Goal: Information Seeking & Learning: Learn about a topic

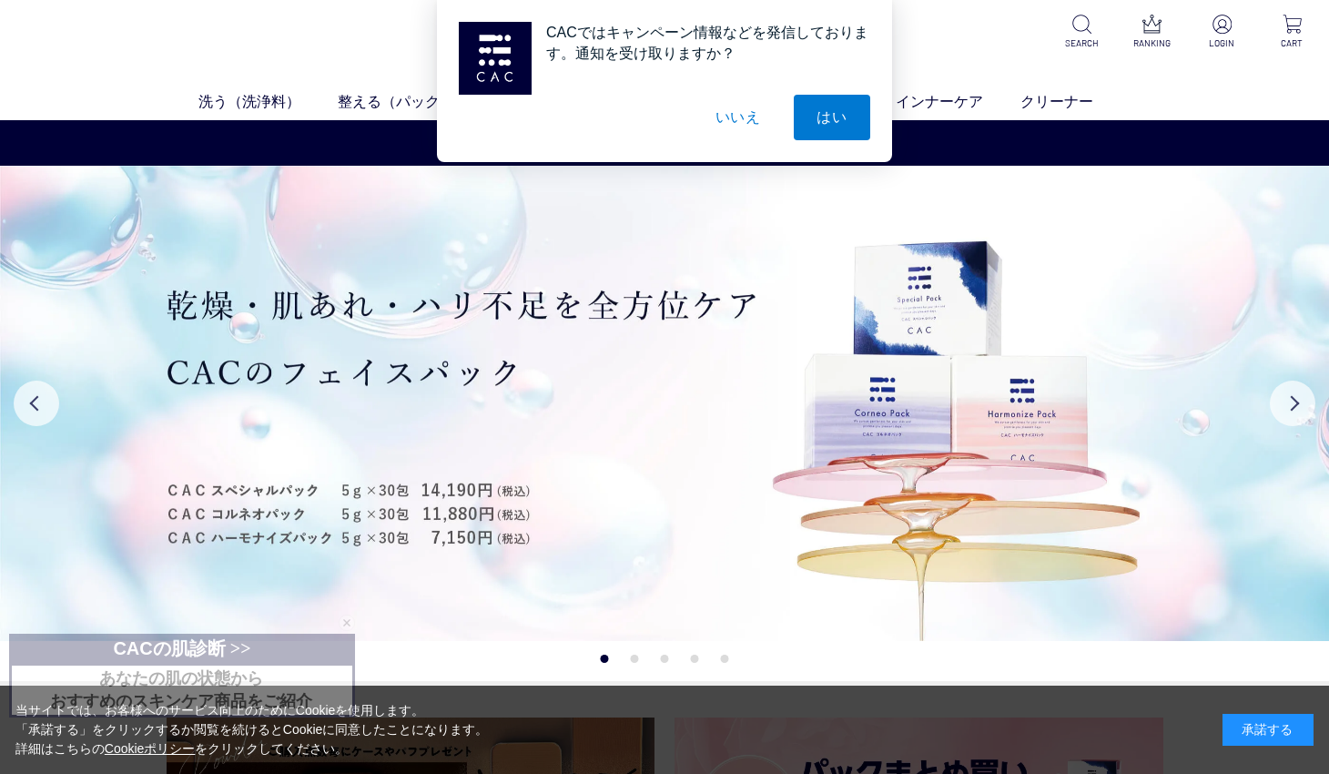
click at [730, 130] on button "いいえ" at bounding box center [738, 118] width 91 height 46
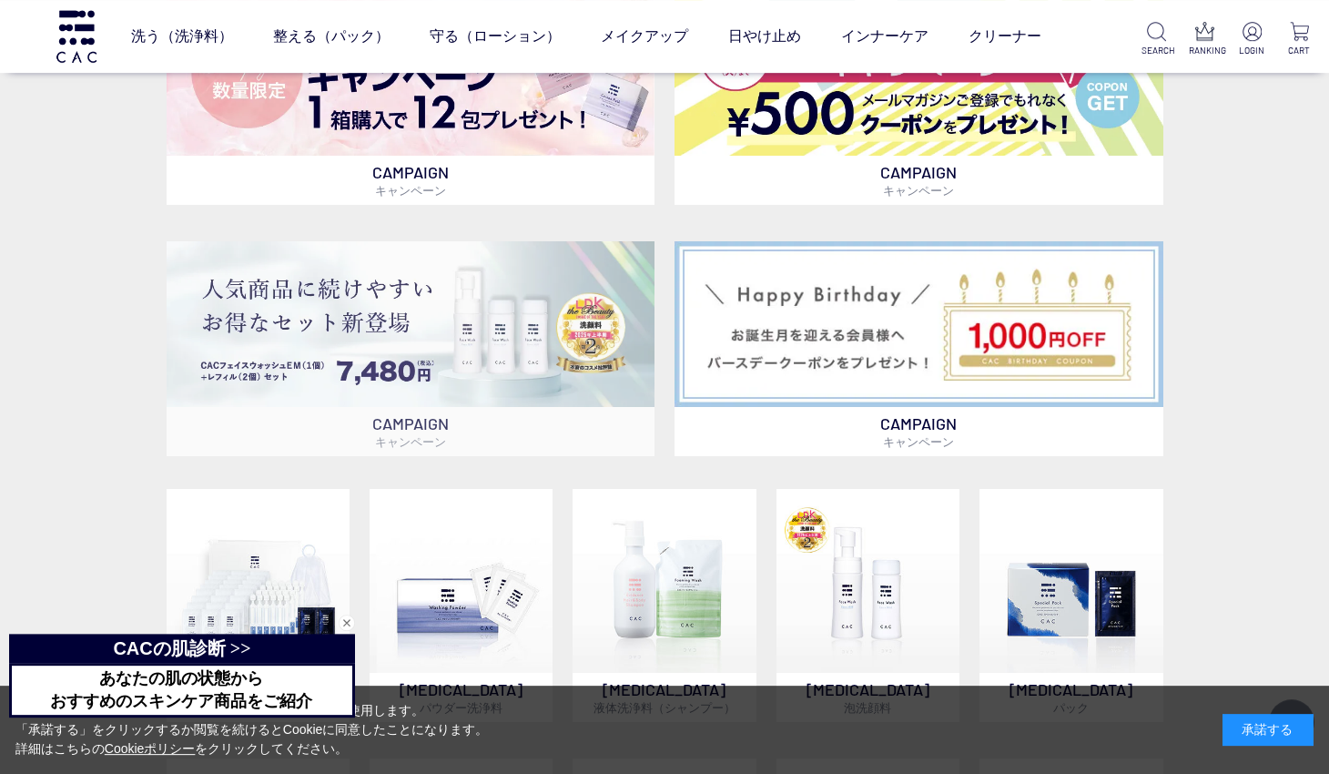
scroll to position [1181, 0]
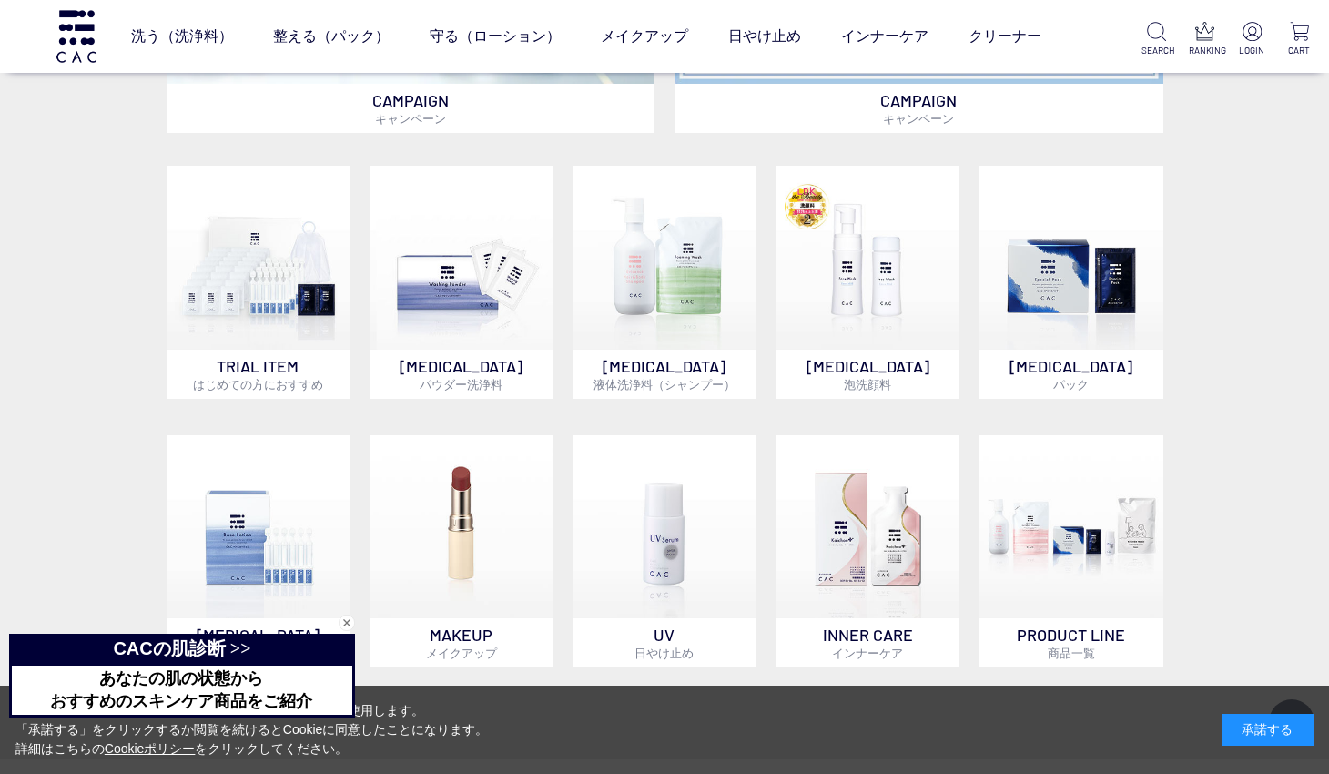
click at [129, 404] on div "CAMPAIGN キャンペーン CAMPAIGN キャンペーン CAMPAIGN キャンペーン CAMPAIGN キャンペーン CAMPAIGN キャンペーン…" at bounding box center [664, 68] width 1329 height 1379
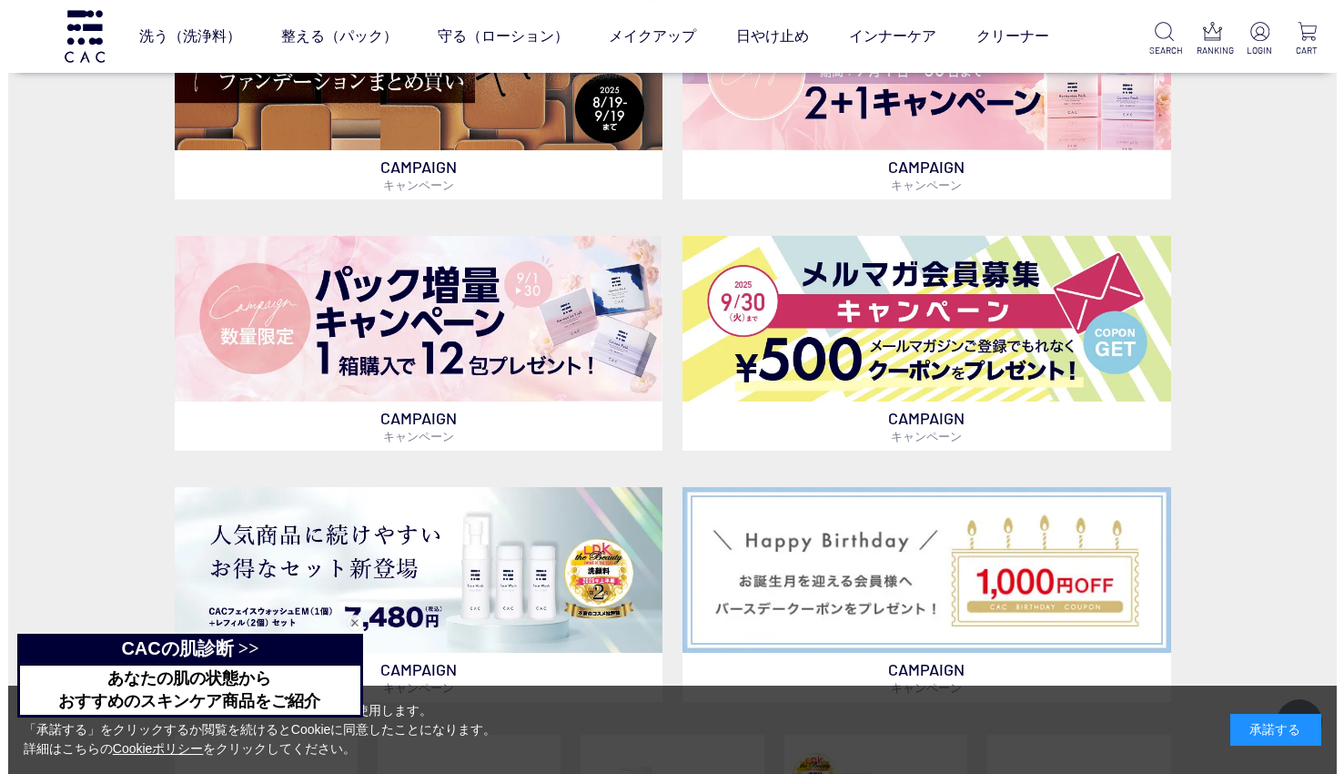
scroll to position [43, 0]
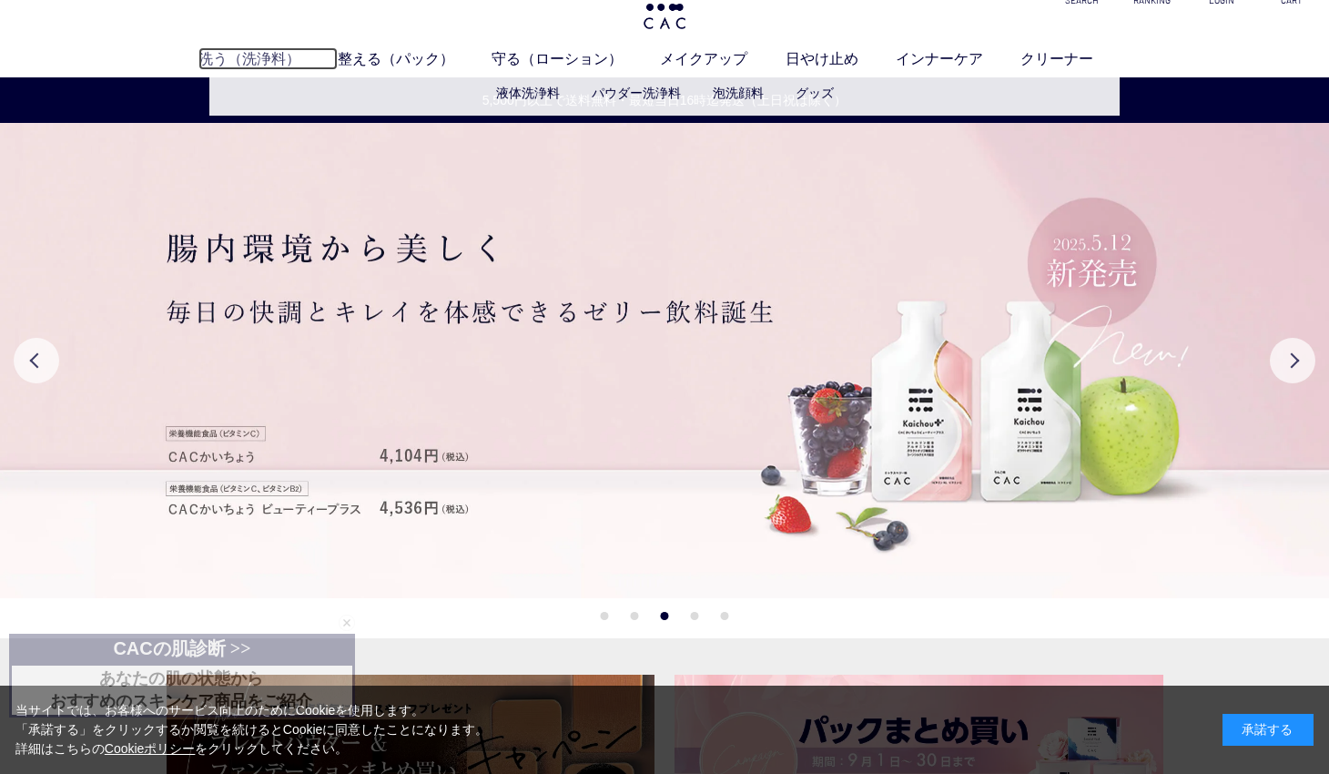
click at [240, 68] on link "洗う（洗浄料）" at bounding box center [267, 58] width 139 height 23
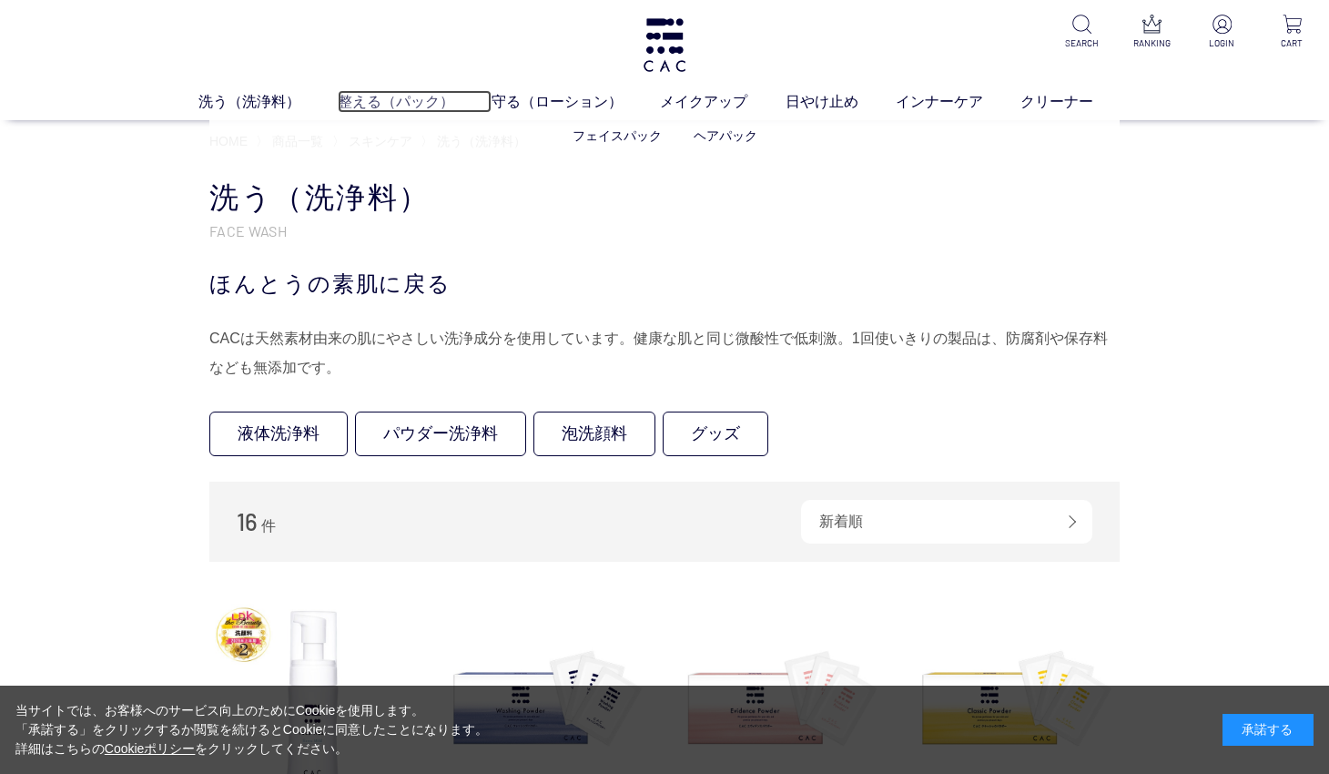
click at [391, 92] on link "整える（パック）" at bounding box center [415, 101] width 154 height 23
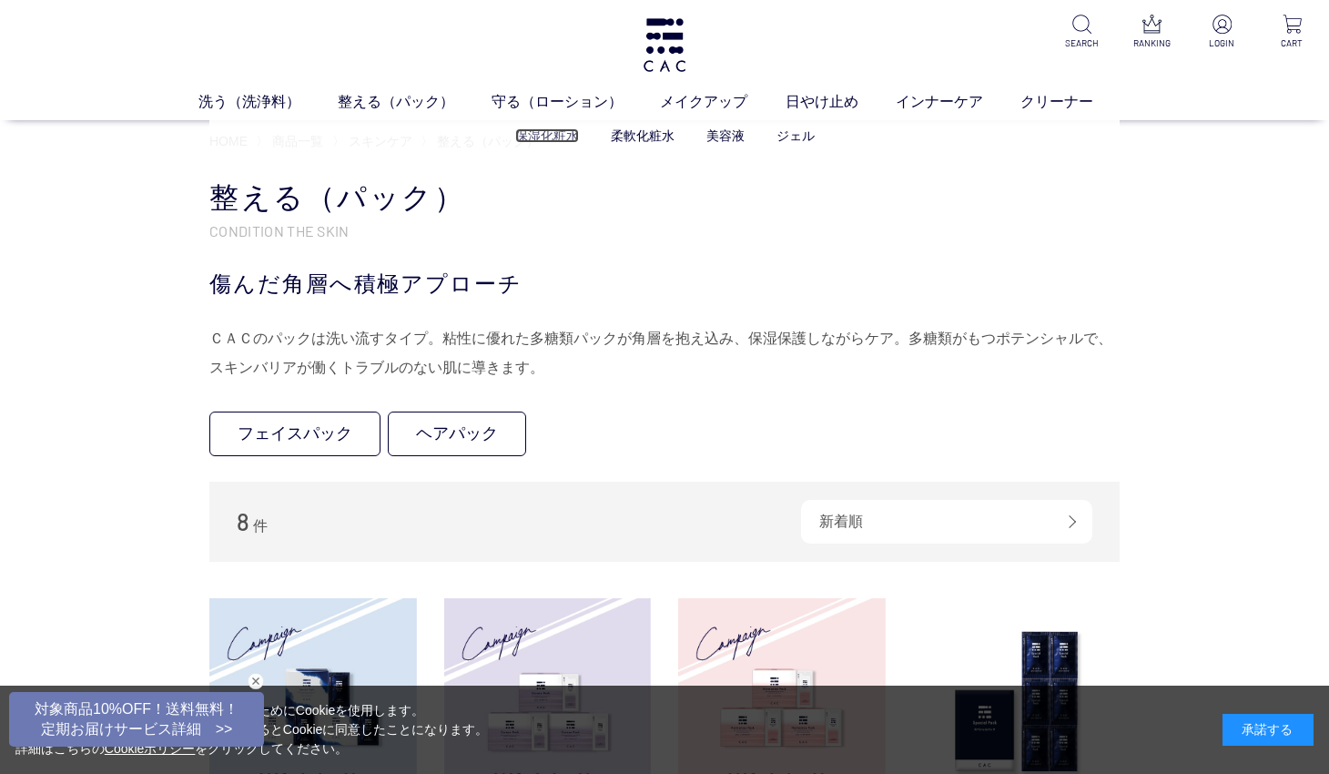
click at [548, 140] on link "保湿化粧水" at bounding box center [547, 135] width 64 height 15
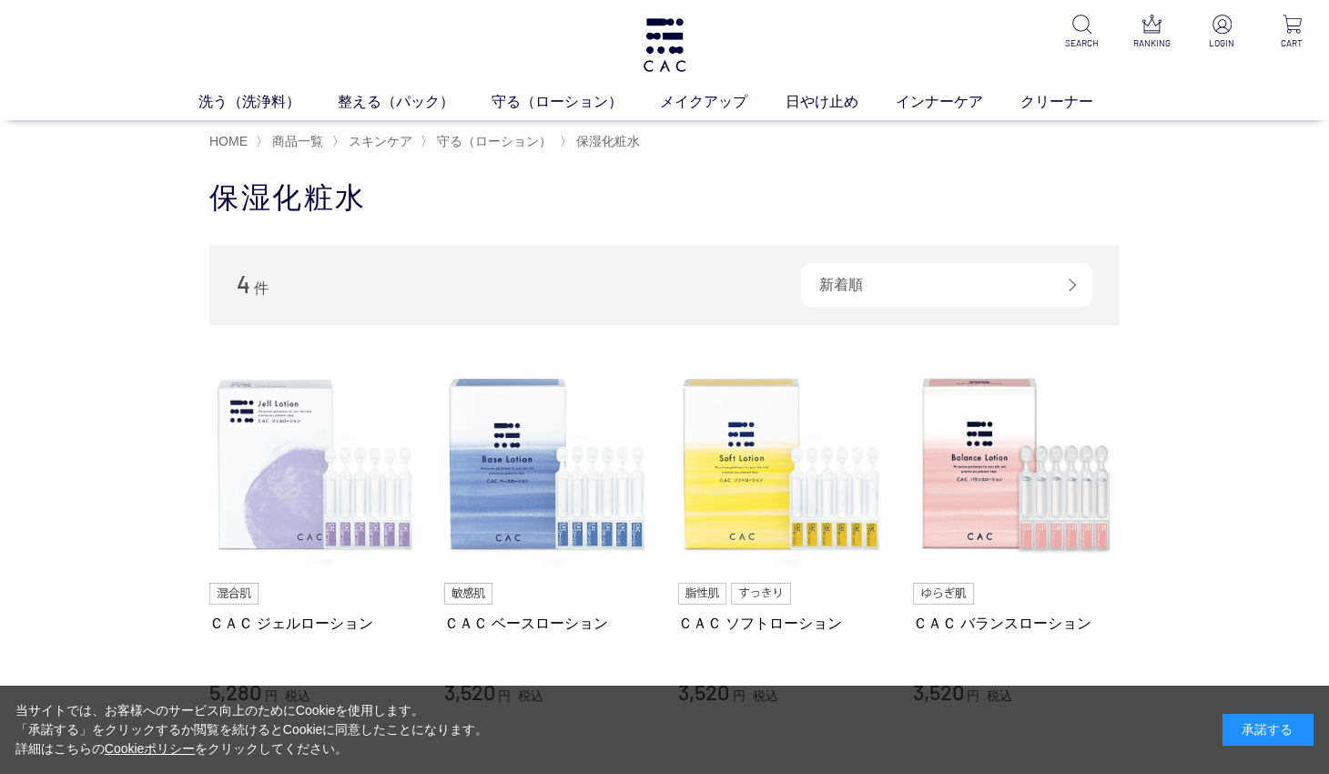
click at [1296, 734] on div "承諾する" at bounding box center [1268, 730] width 91 height 32
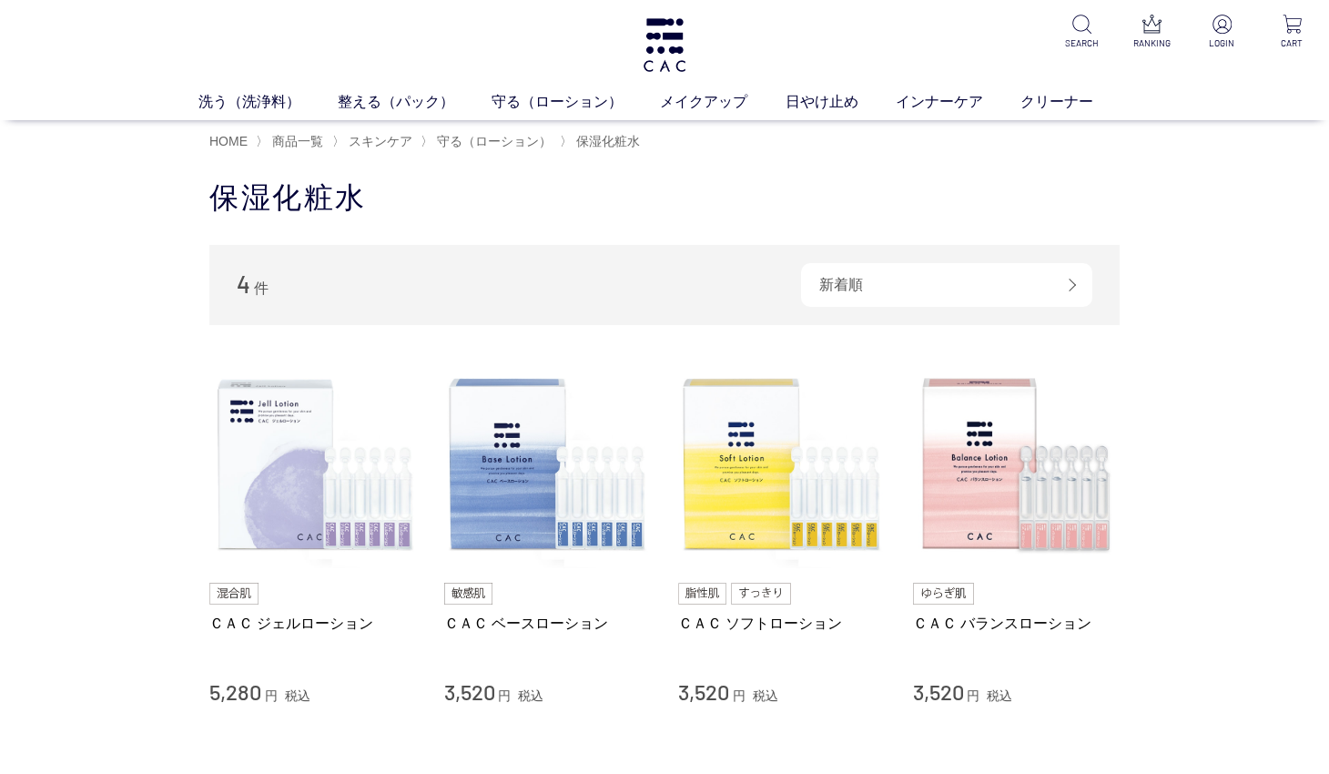
click at [131, 461] on div "買い物かご 買い物かご内の商品 買い物かごは空です... カテゴリから探す 商品一覧 スキンケア 洗う（洗浄料） 整える（パック） 守る（ローション） 保湿化…" at bounding box center [664, 515] width 1329 height 710
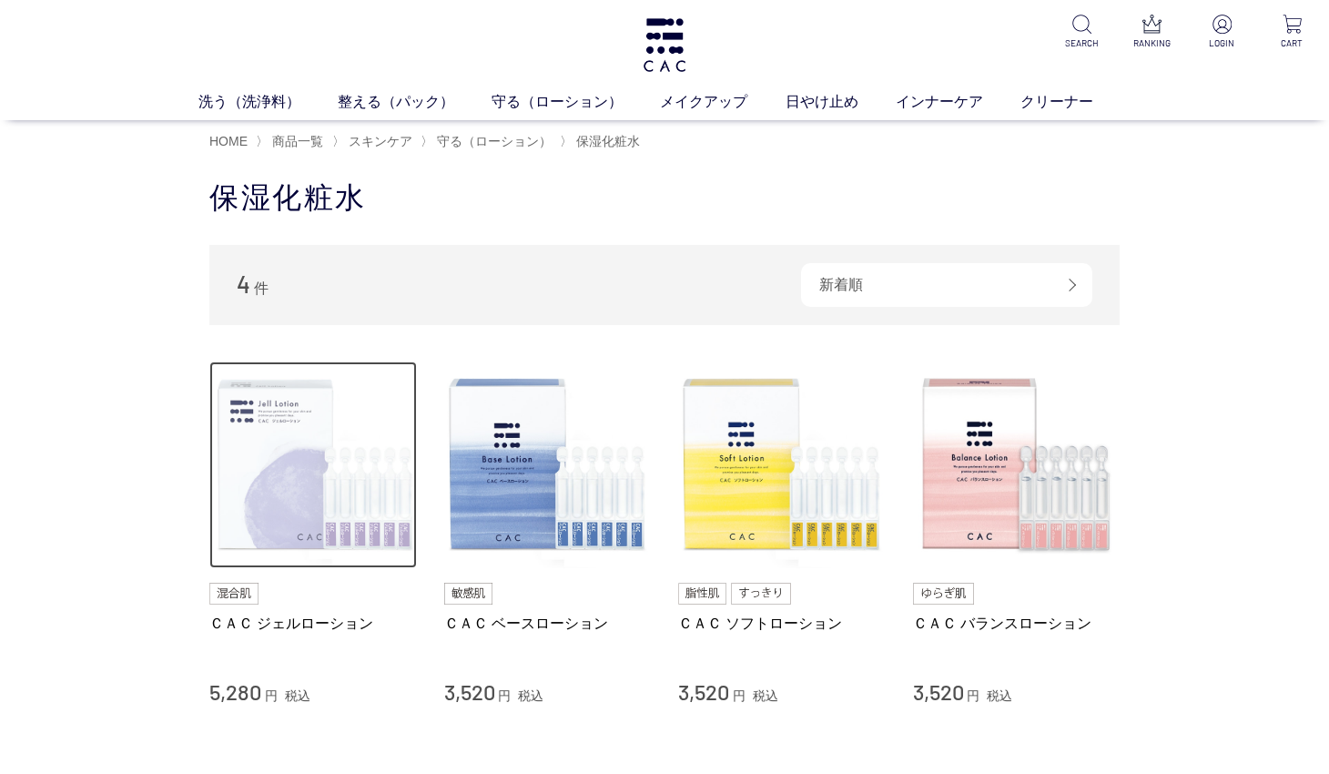
click at [235, 497] on img at bounding box center [313, 465] width 208 height 208
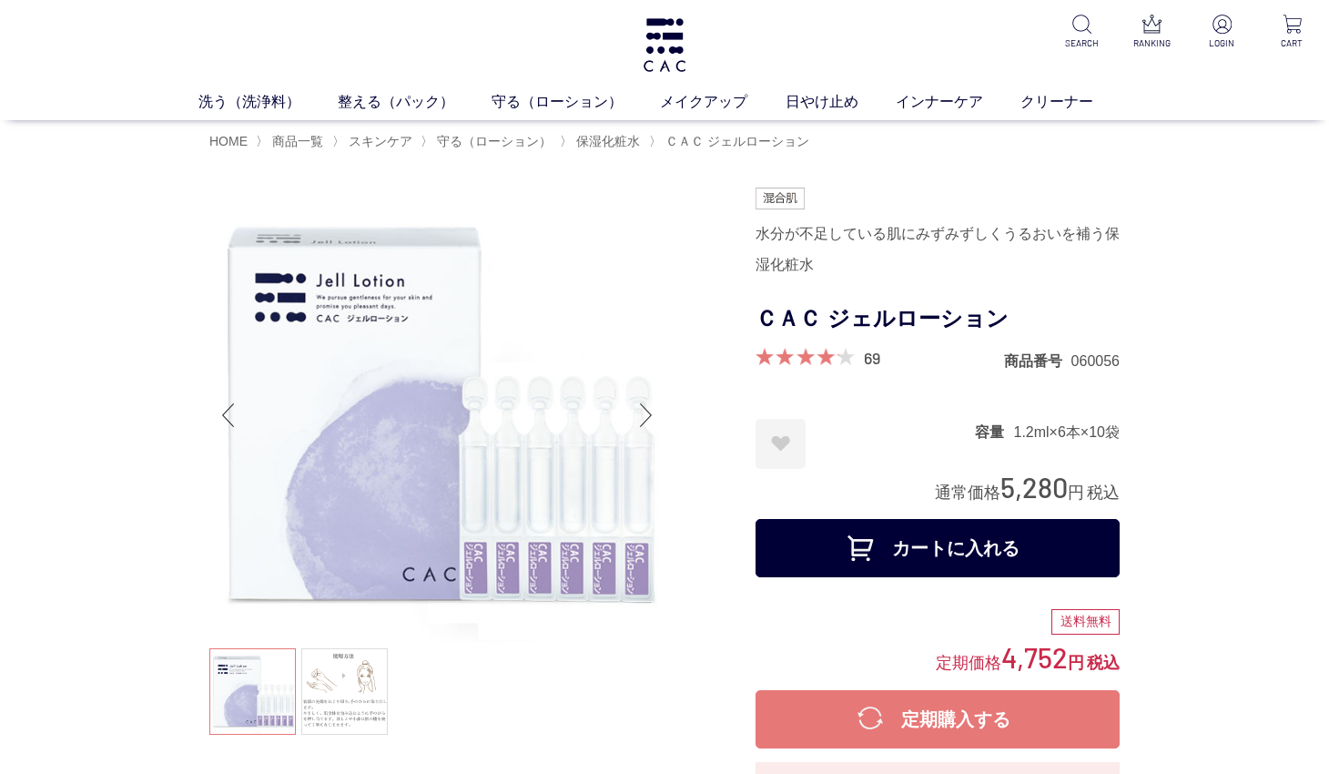
click at [641, 429] on div "Next slide" at bounding box center [646, 415] width 36 height 73
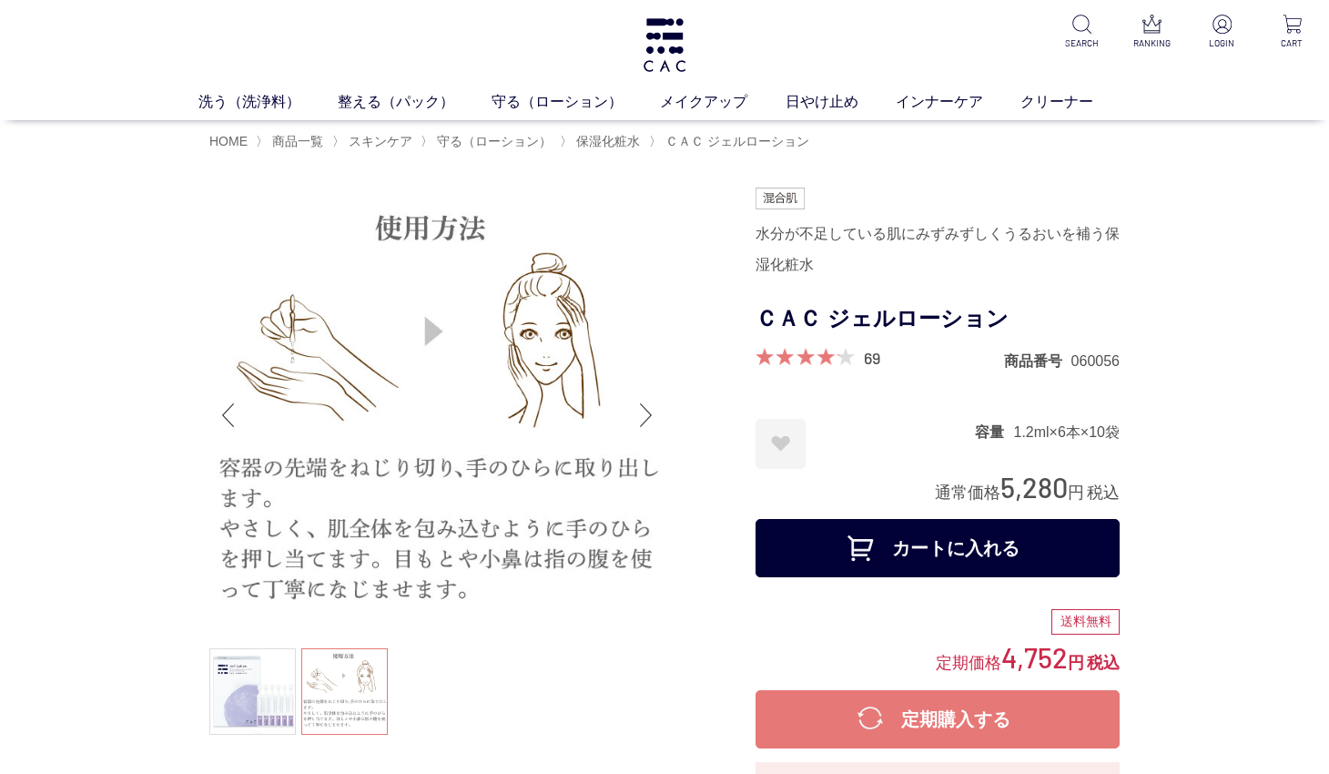
click at [640, 424] on div "Next slide" at bounding box center [646, 415] width 36 height 73
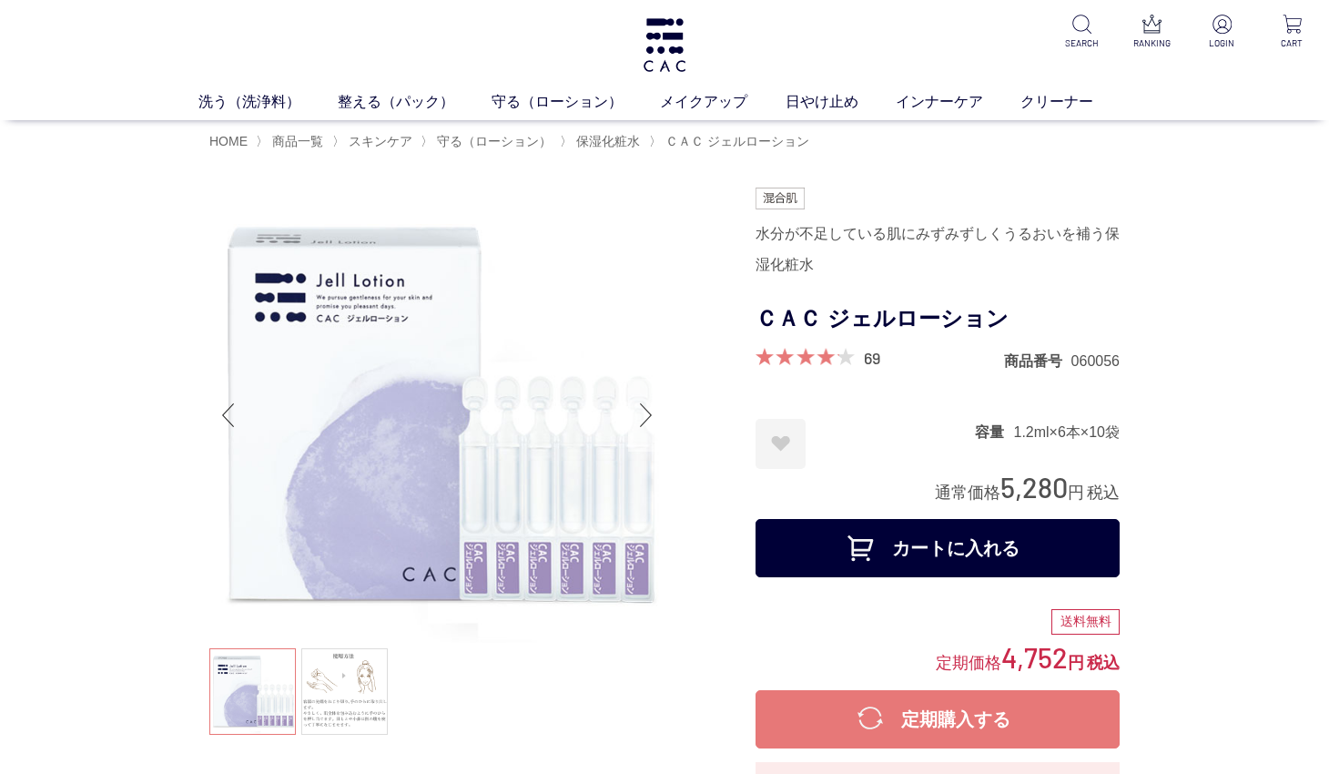
click at [640, 424] on div "Next slide" at bounding box center [646, 415] width 36 height 73
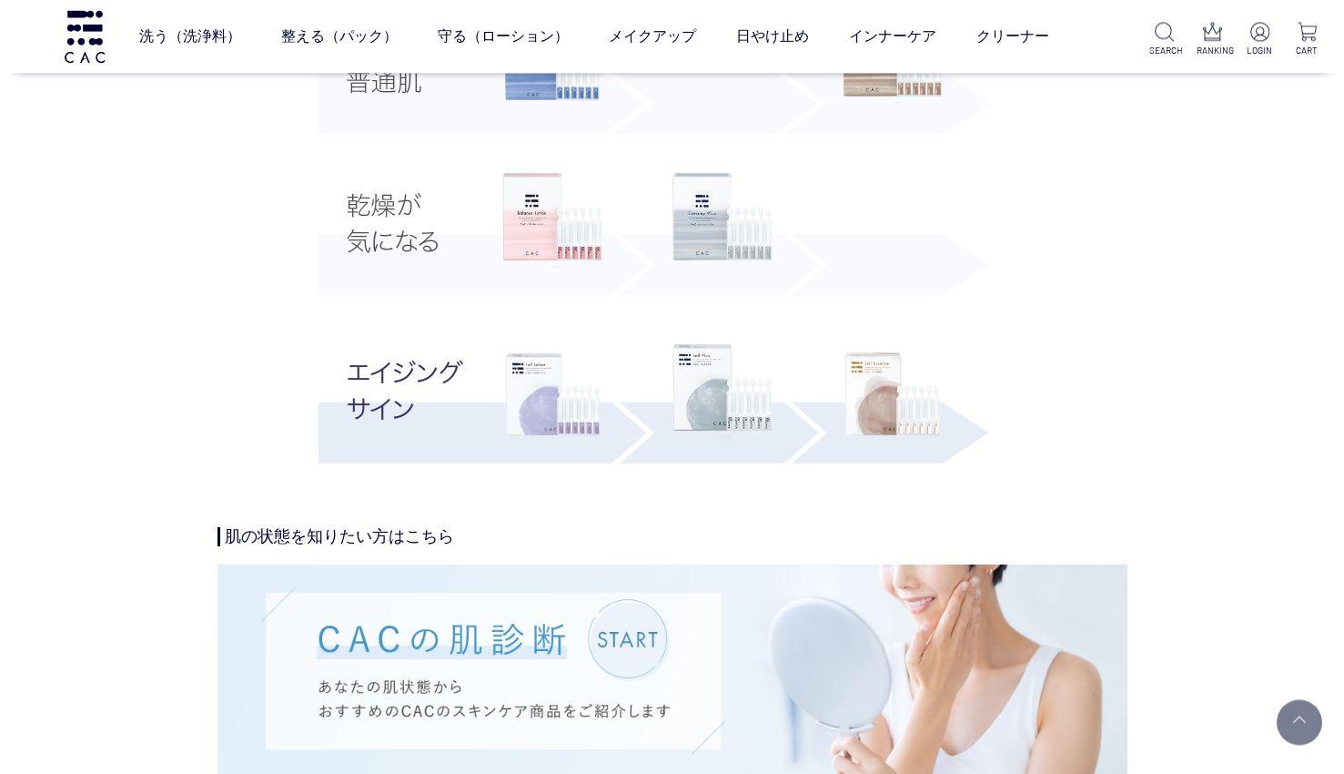
scroll to position [3670, 0]
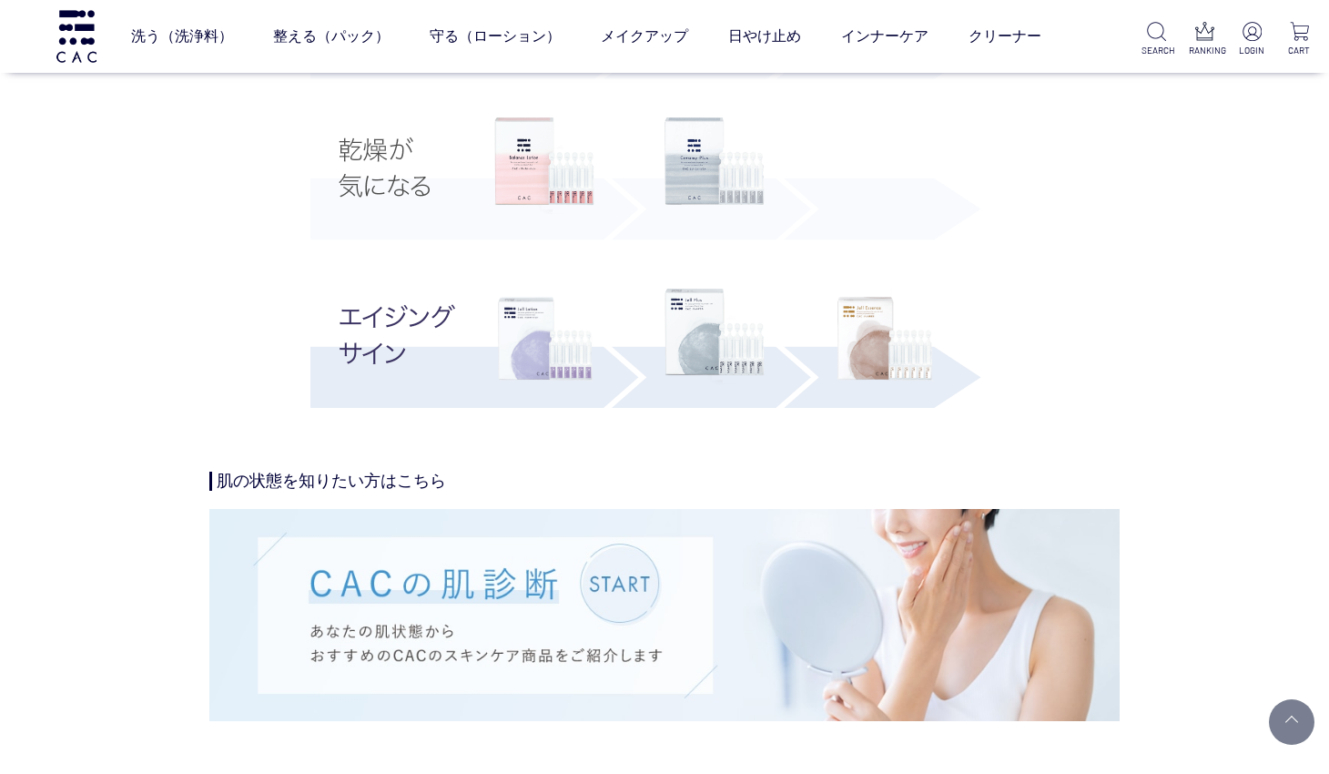
click at [573, 83] on link "柔軟化粧水" at bounding box center [565, 77] width 64 height 15
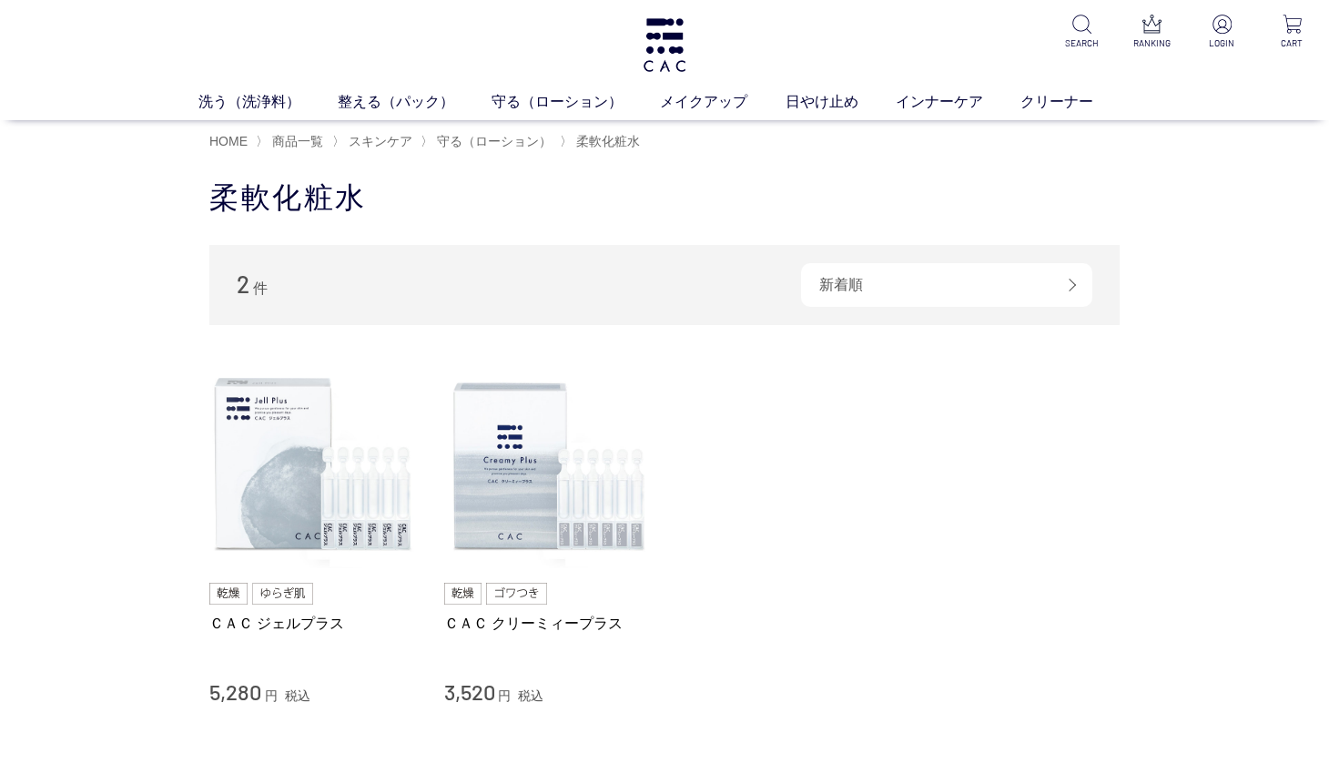
click at [151, 462] on div "買い物かご 買い物かご内の商品 買い物かごは空です... カテゴリから探す 商品一覧 スキンケア 洗う（洗浄料） 整える（パック） 守る（ローション） 保湿化…" at bounding box center [664, 515] width 1329 height 710
